Goal: Task Accomplishment & Management: Manage account settings

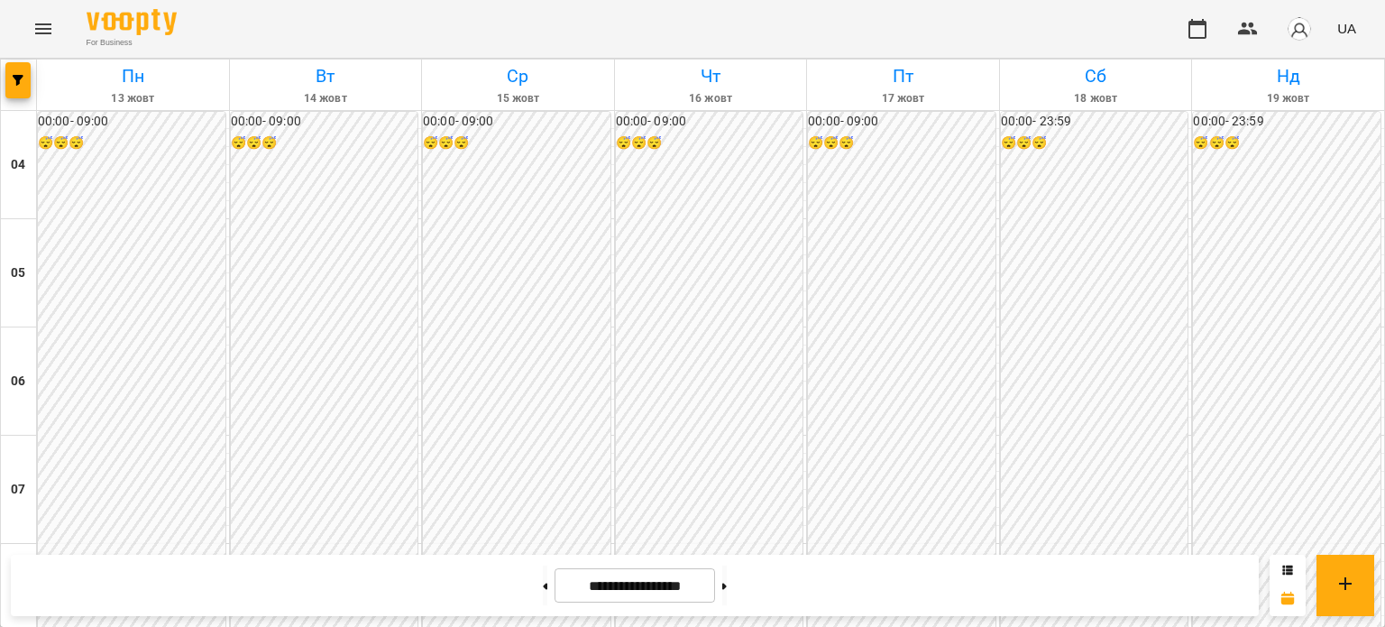
scroll to position [1046, 0]
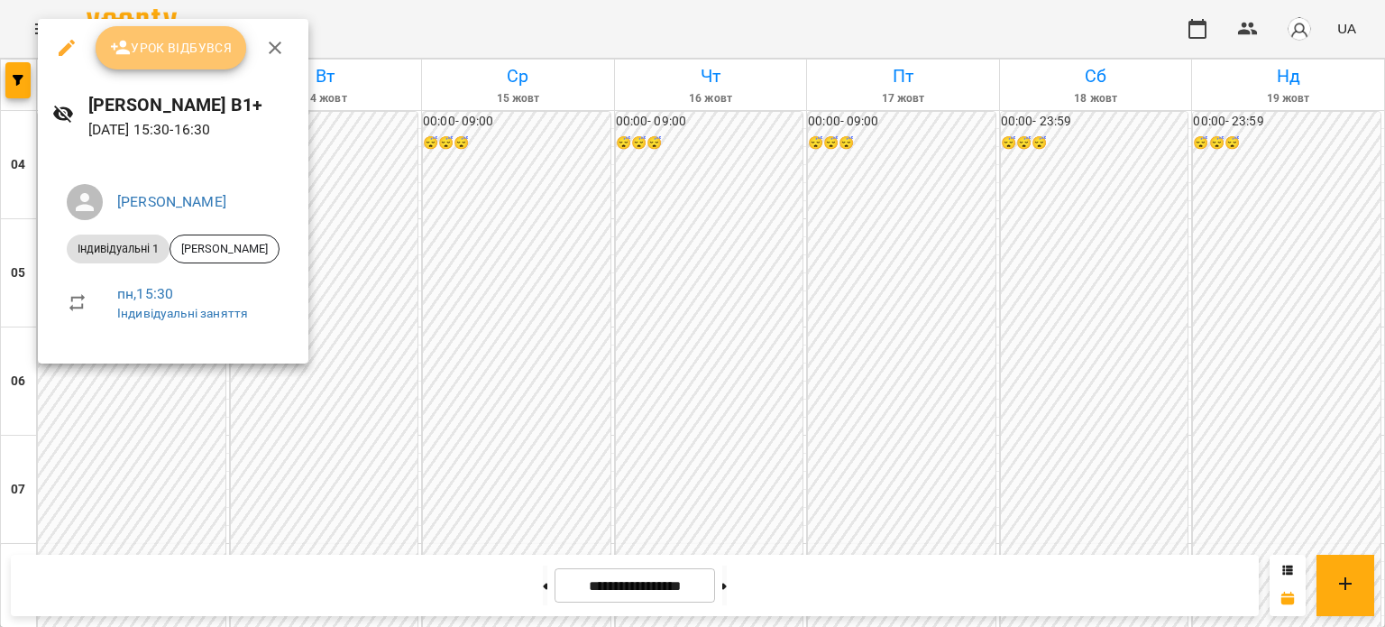
click at [153, 63] on button "Урок відбувся" at bounding box center [171, 47] width 151 height 43
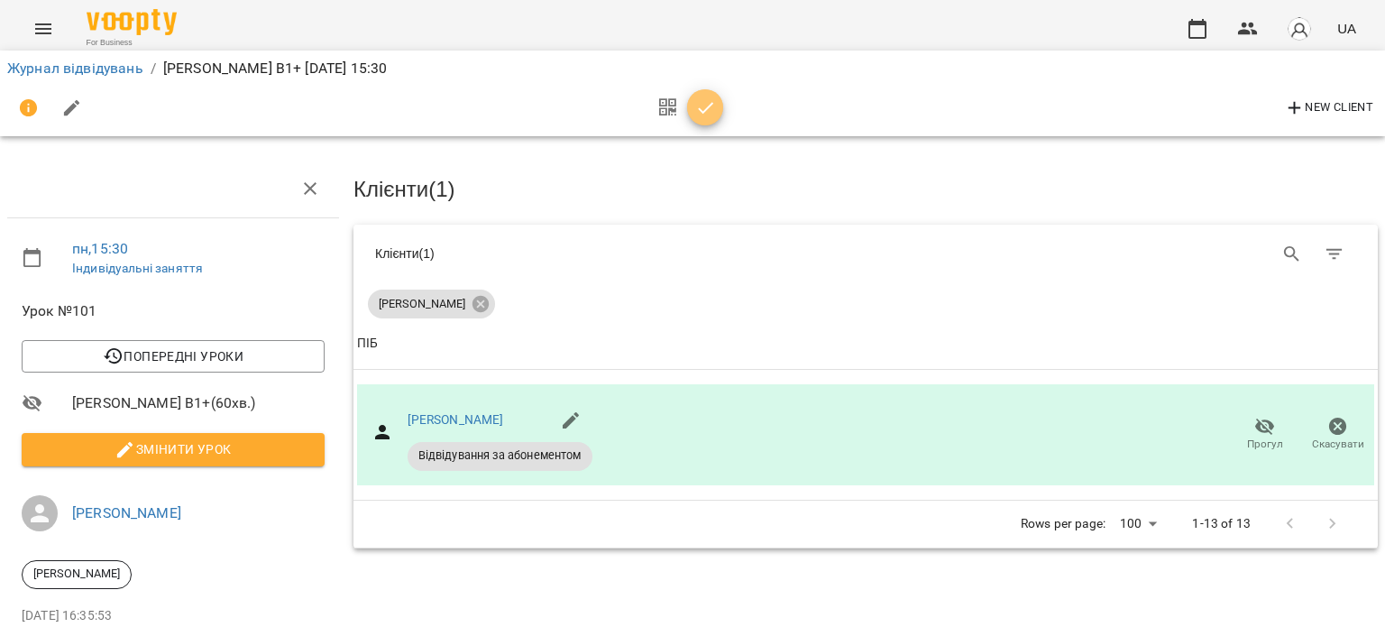
click at [702, 107] on icon "button" at bounding box center [706, 108] width 22 height 22
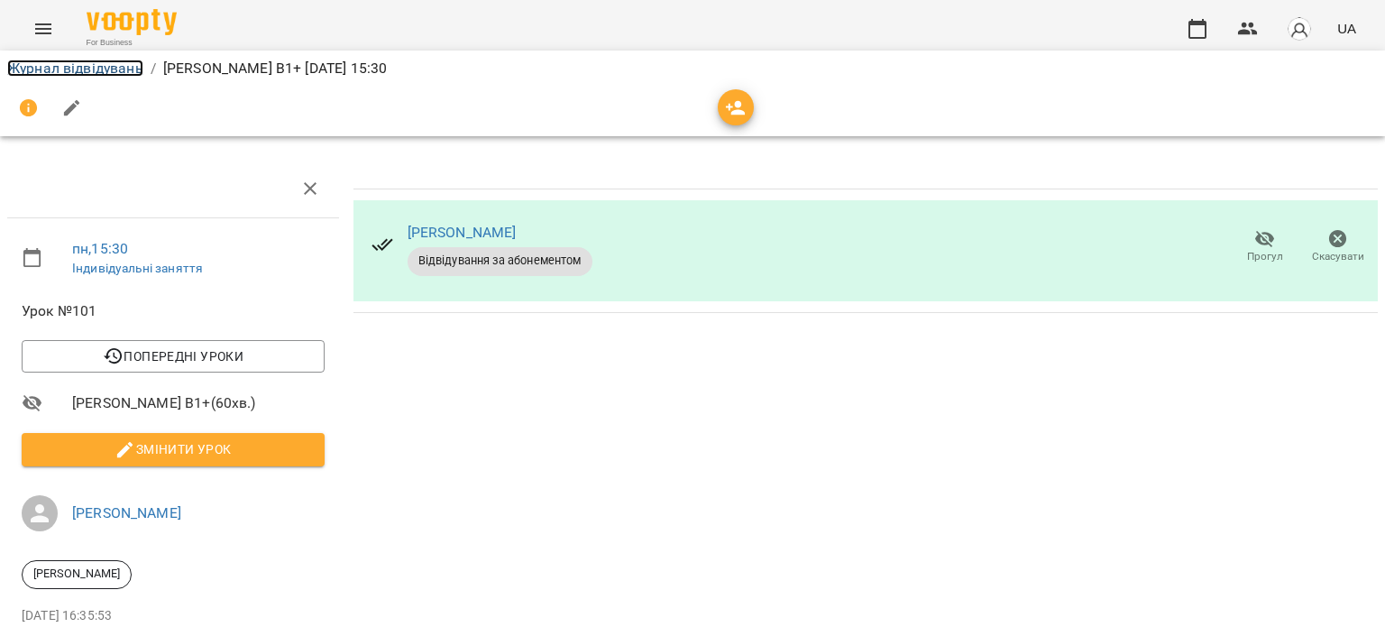
click at [44, 60] on link "Журнал відвідувань" at bounding box center [75, 68] width 136 height 17
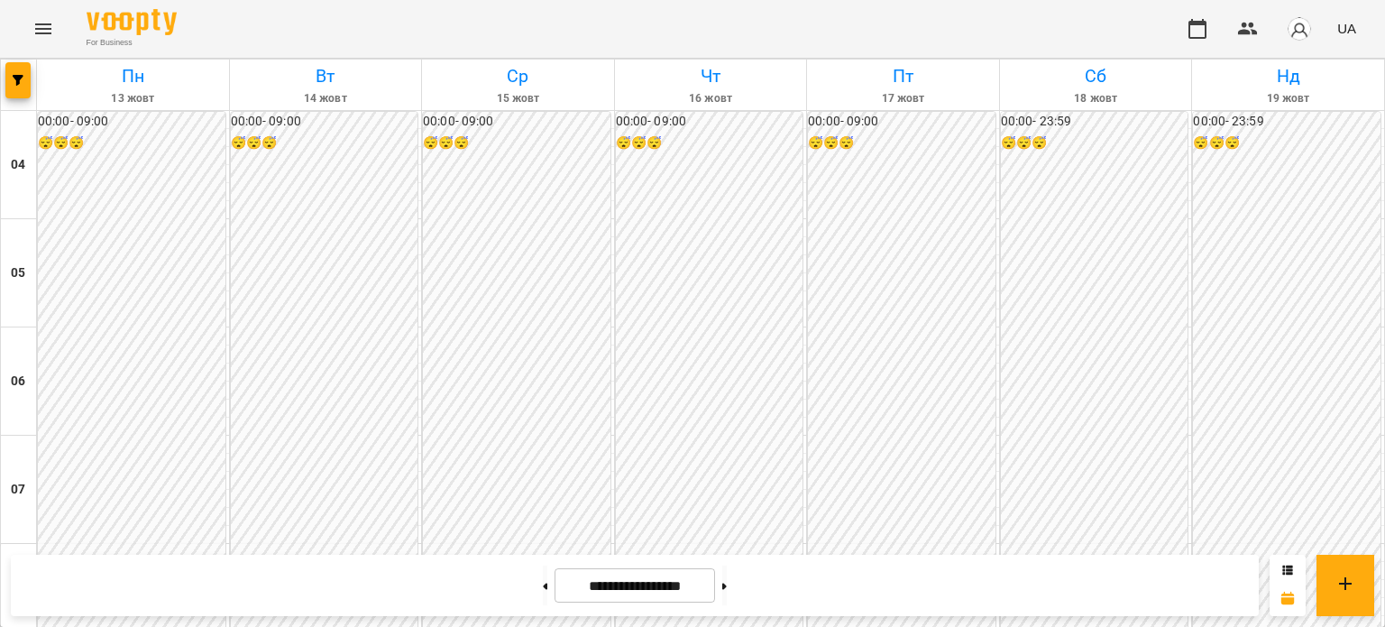
scroll to position [836, 0]
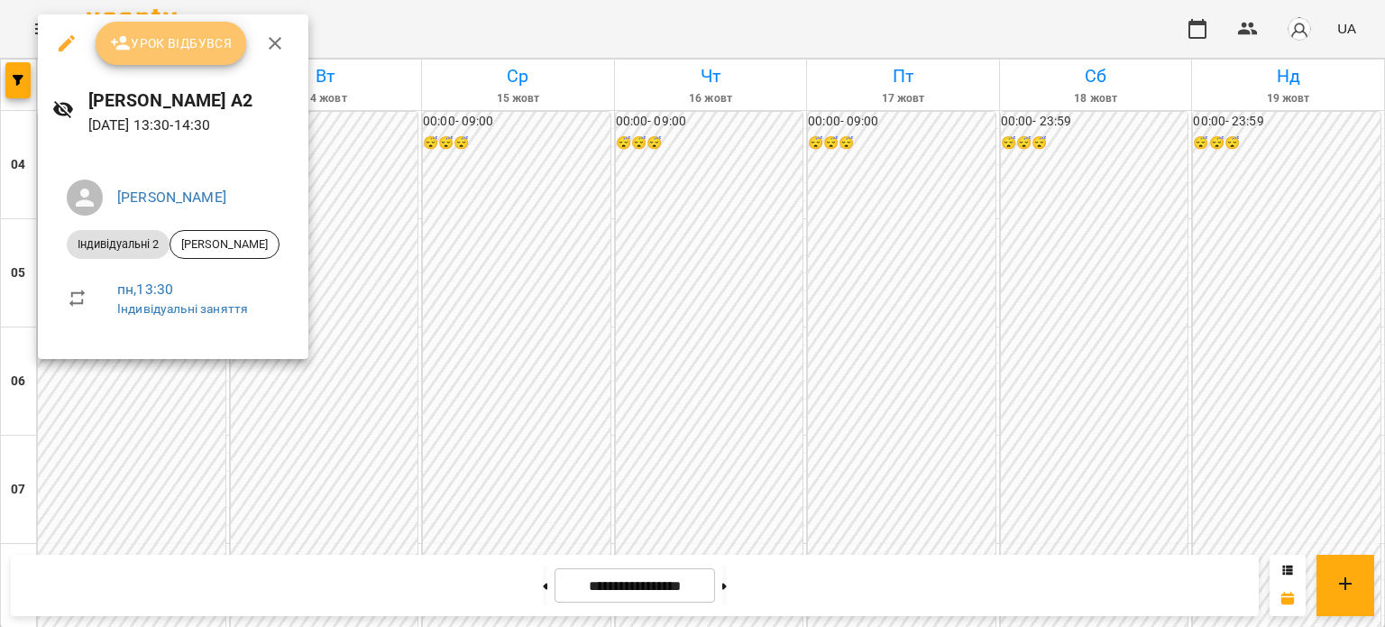
click at [180, 39] on span "Урок відбувся" at bounding box center [171, 43] width 123 height 22
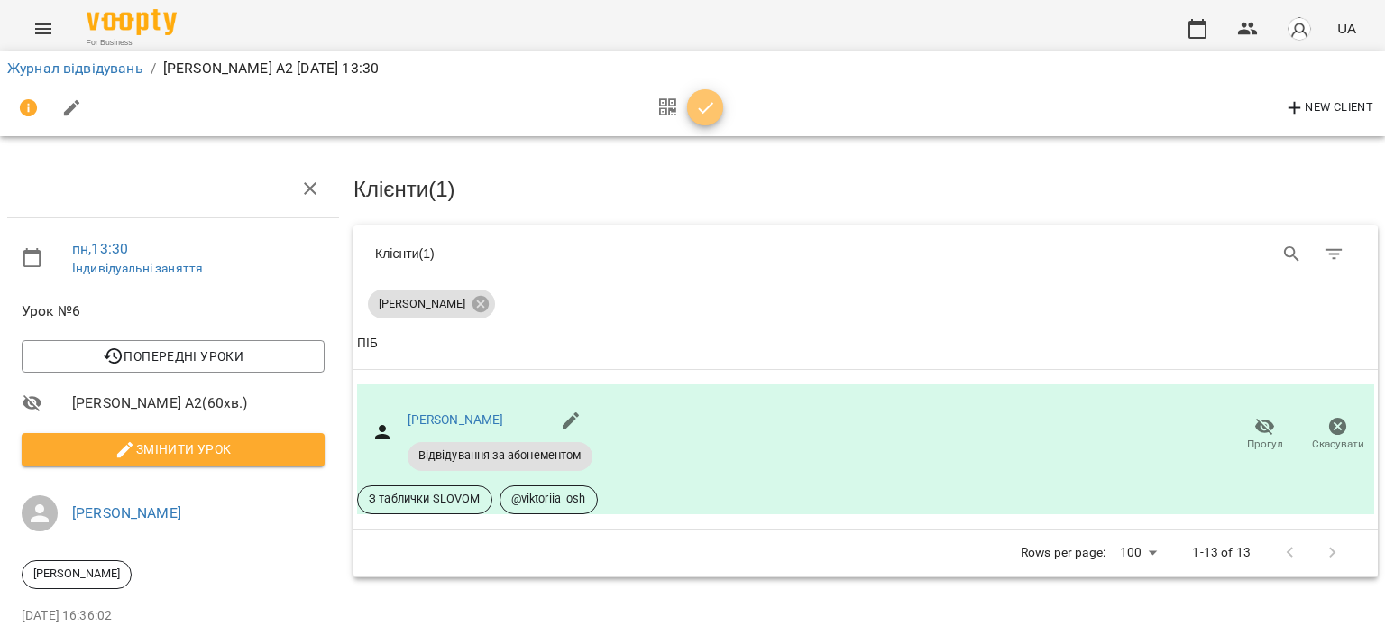
click at [706, 108] on icon "button" at bounding box center [705, 108] width 15 height 12
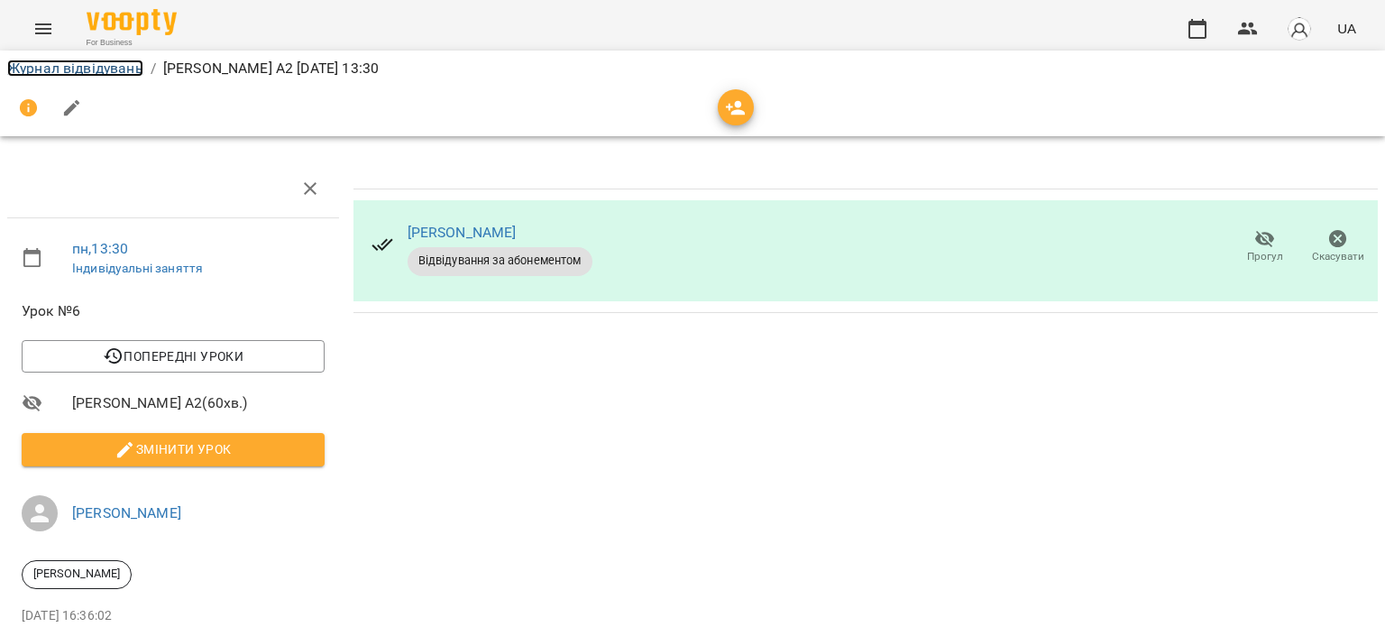
click at [130, 75] on link "Журнал відвідувань" at bounding box center [75, 68] width 136 height 17
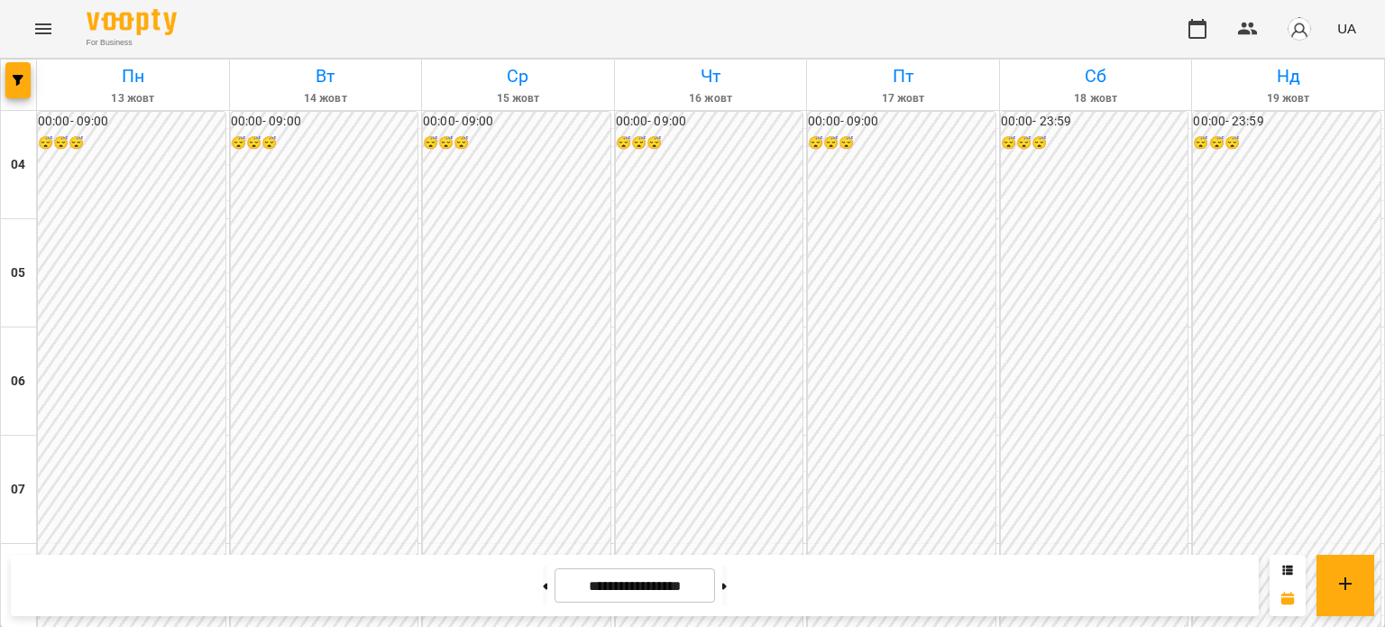
scroll to position [700, 0]
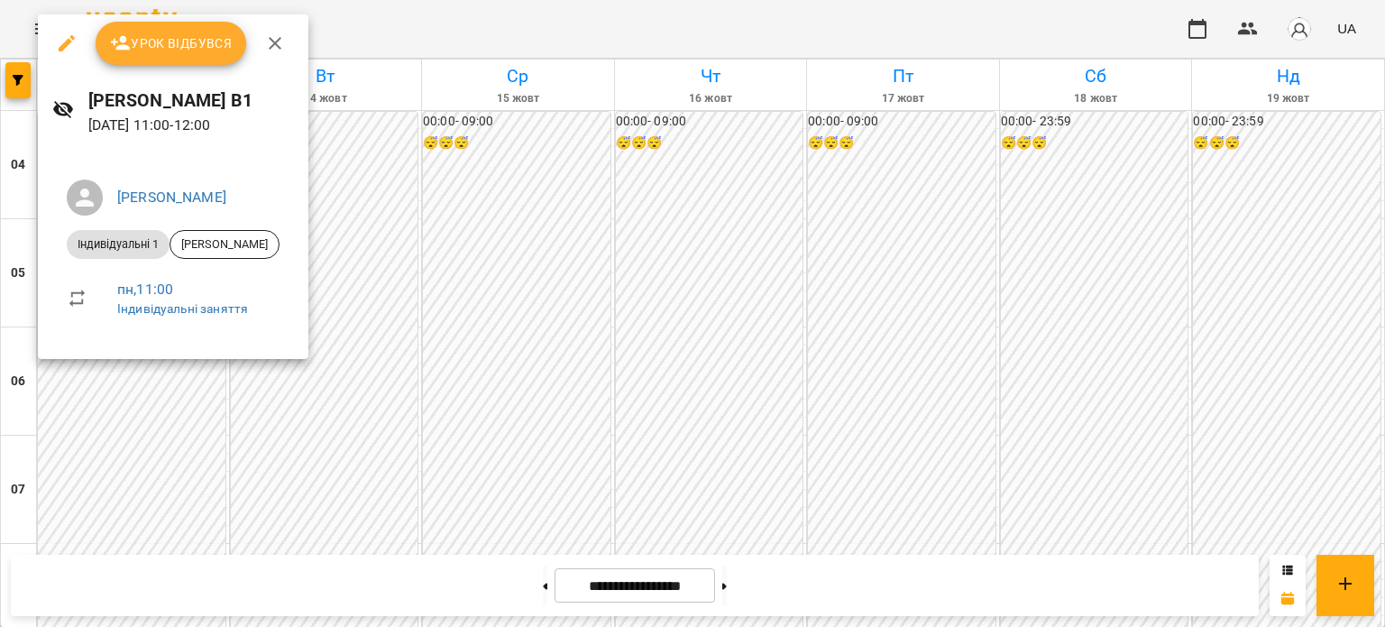
drag, startPoint x: 182, startPoint y: 67, endPoint x: 173, endPoint y: 56, distance: 14.1
click at [173, 56] on div "Урок відбувся" at bounding box center [173, 43] width 270 height 58
click at [173, 56] on button "Урок відбувся" at bounding box center [171, 43] width 151 height 43
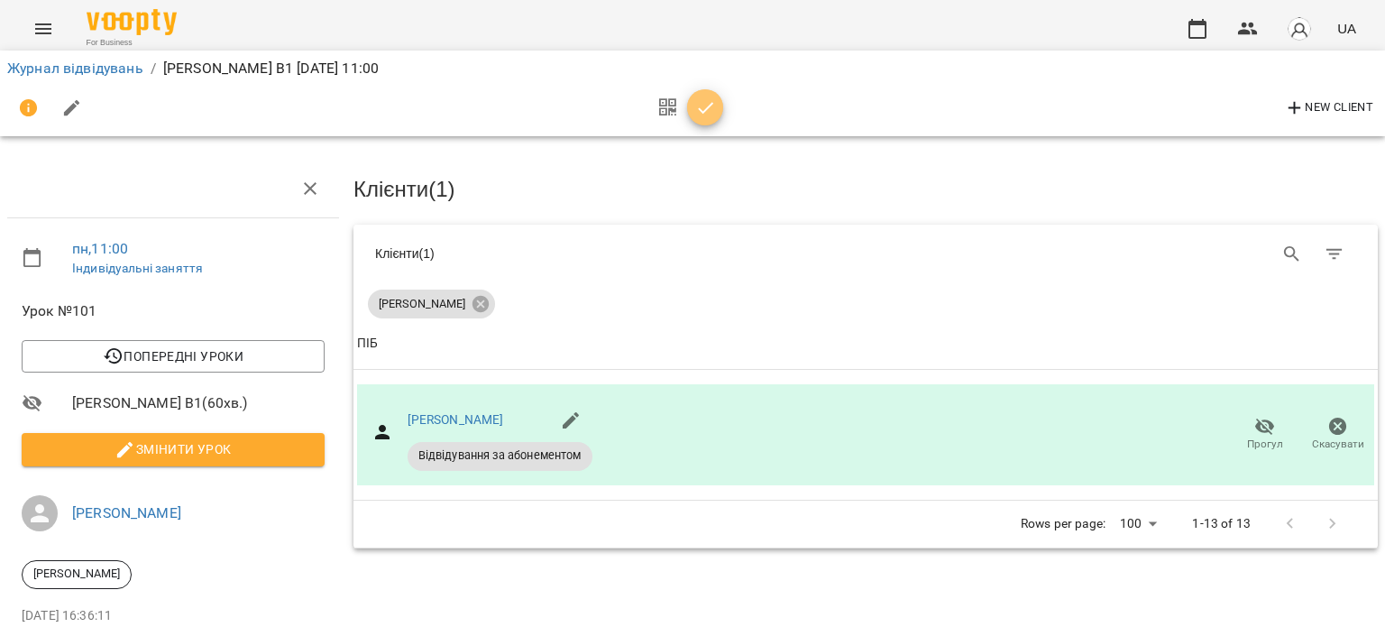
click at [712, 104] on icon "button" at bounding box center [706, 108] width 22 height 22
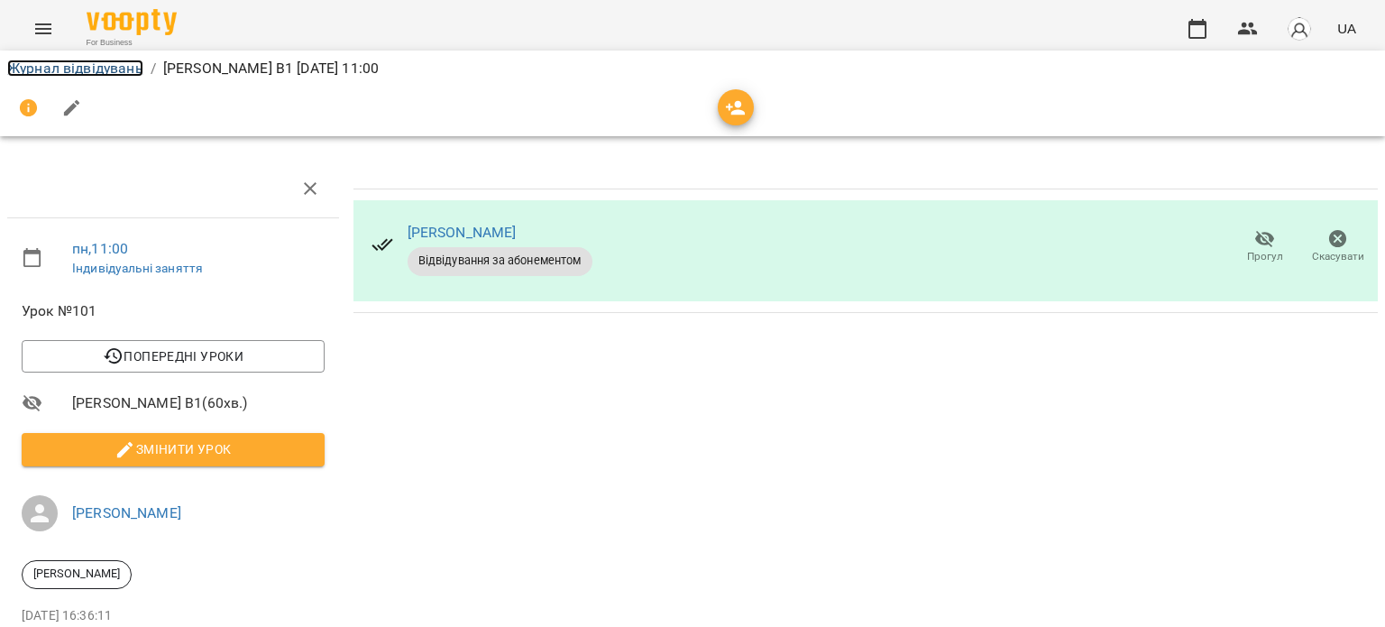
click at [117, 71] on link "Журнал відвідувань" at bounding box center [75, 68] width 136 height 17
